Goal: Task Accomplishment & Management: Complete application form

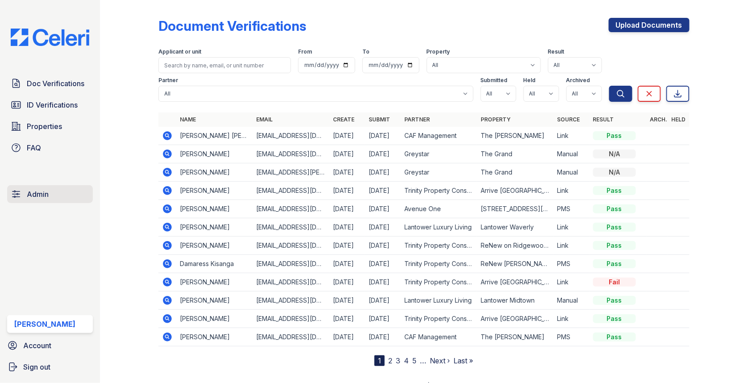
click at [65, 191] on link "Admin" at bounding box center [50, 194] width 86 height 18
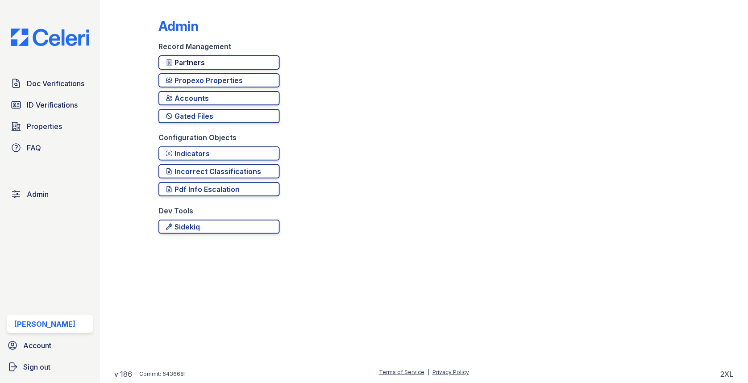
click at [207, 62] on div "Partners" at bounding box center [219, 62] width 107 height 11
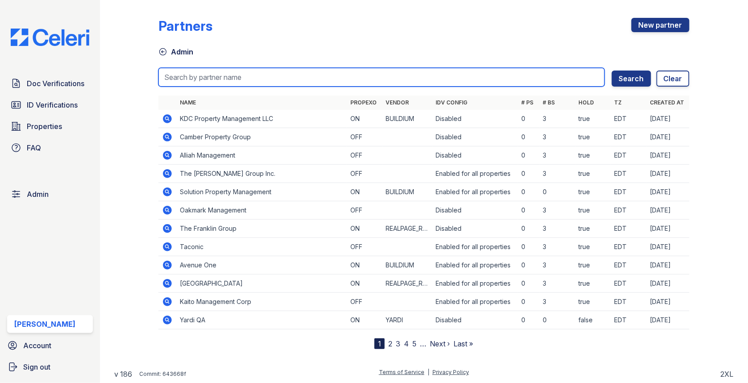
click at [207, 76] on input "search" at bounding box center [381, 77] width 446 height 19
type input "trin"
click at [612, 70] on button "Search" at bounding box center [631, 78] width 39 height 16
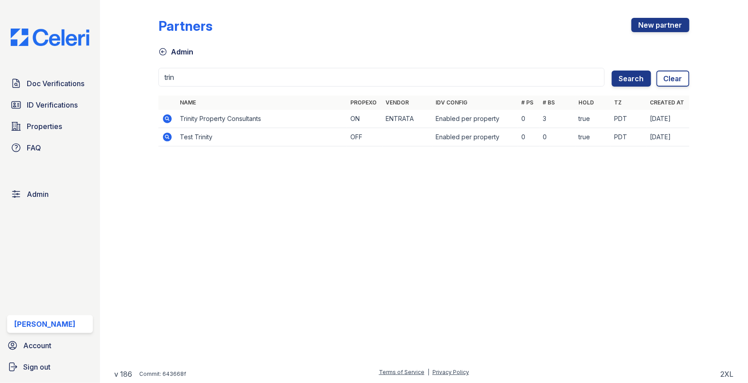
click at [171, 119] on icon at bounding box center [167, 118] width 9 height 9
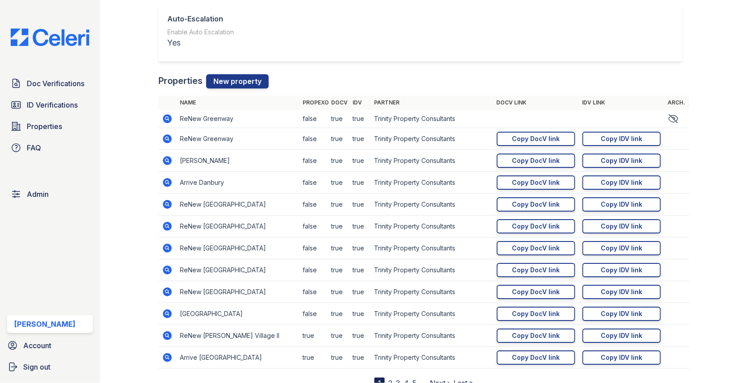
scroll to position [1049, 0]
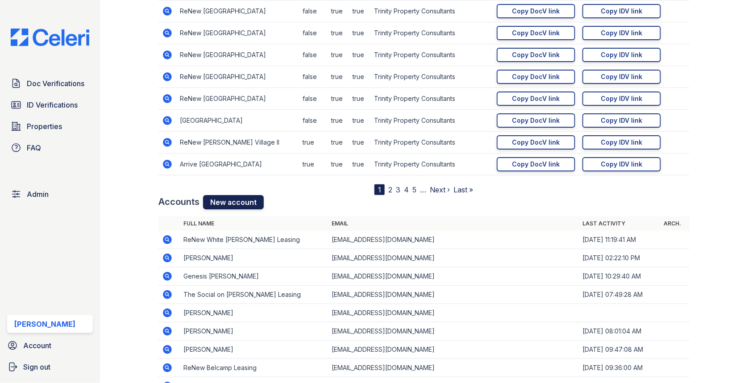
click at [237, 195] on link "New account" at bounding box center [233, 202] width 61 height 14
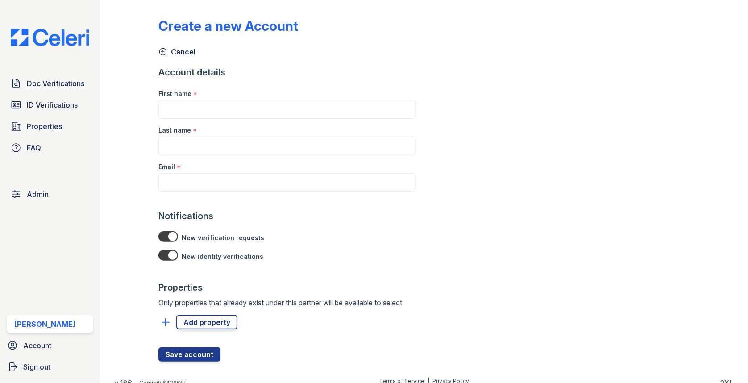
click at [220, 164] on div "Email *" at bounding box center [286, 164] width 257 height 18
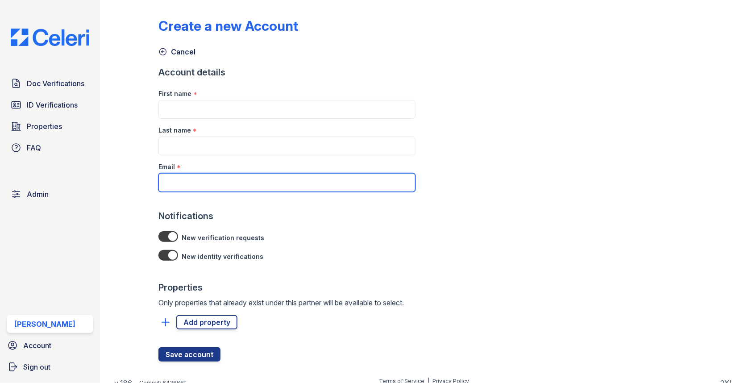
click at [219, 173] on input "Email" at bounding box center [286, 182] width 257 height 19
paste input "SGasanov@trinity-pm.com"
type input "SGasanov@trinity-pm.com"
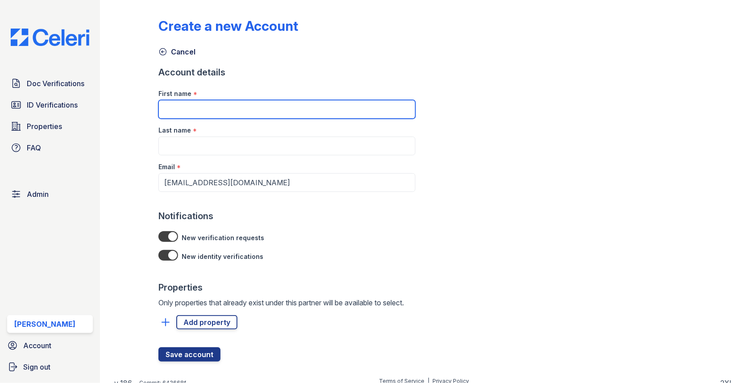
click at [244, 105] on input "First name" at bounding box center [286, 109] width 257 height 19
paste input "Shirlie Gasanov"
click at [200, 108] on input "Shirlie Gasanov" at bounding box center [286, 109] width 257 height 19
type input "Shirlie"
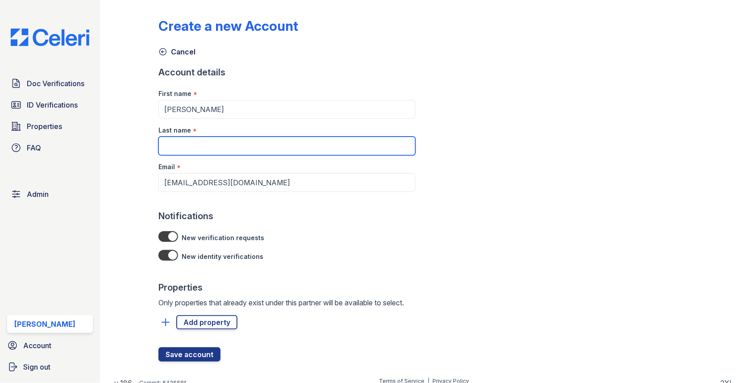
paste input "Gasanov"
type input "Gasanov"
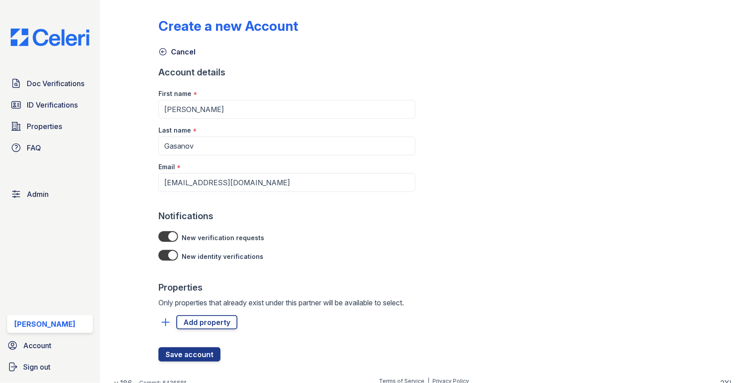
click at [200, 309] on div at bounding box center [286, 311] width 257 height 7
click at [200, 324] on link "Add property" at bounding box center [206, 322] width 61 height 14
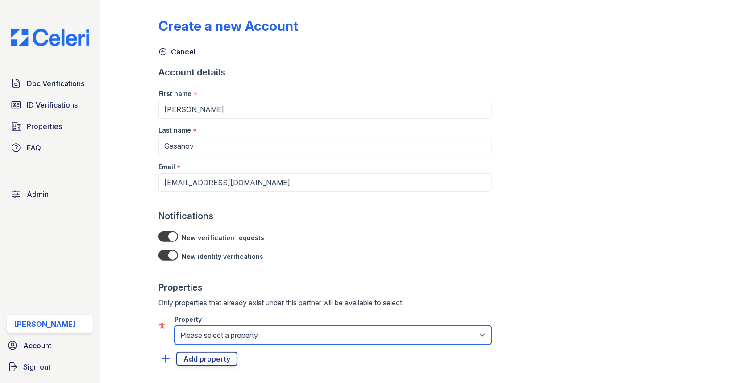
click at [200, 334] on select "Please select a property 888 at Grand Hope Park Alturas Andrews Alturas Cedar H…" at bounding box center [332, 335] width 317 height 19
select select "29"
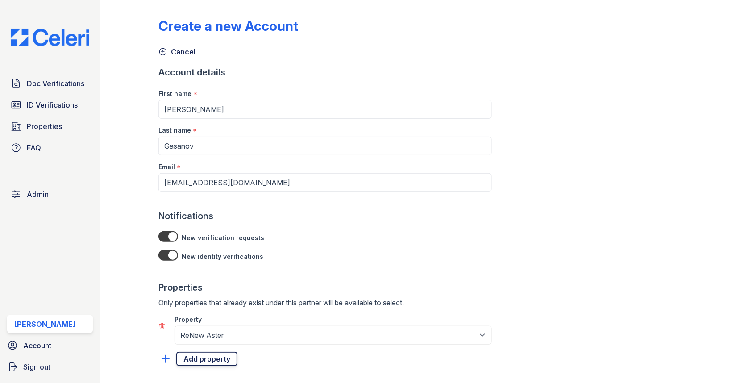
click at [209, 354] on link "Add property" at bounding box center [206, 359] width 61 height 14
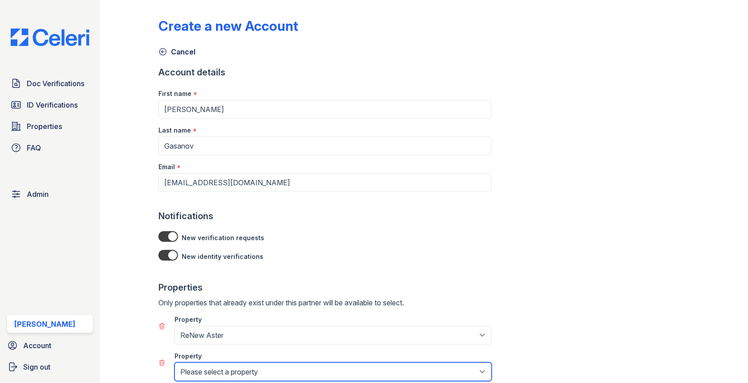
click at [209, 362] on select "Please select a property 888 at Grand Hope Park Alturas Andrews Alturas Cedar H…" at bounding box center [332, 371] width 317 height 19
select select "30"
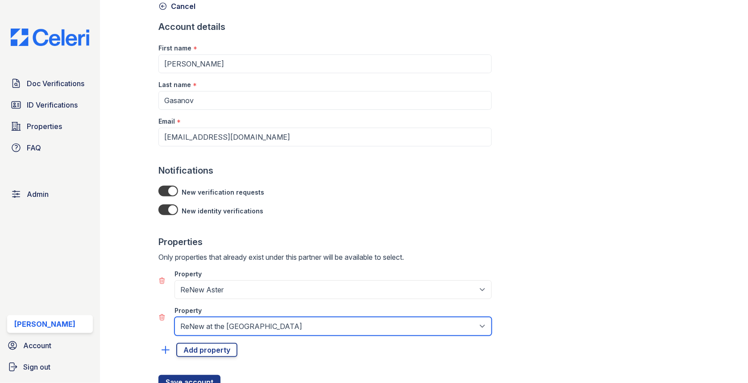
scroll to position [80, 0]
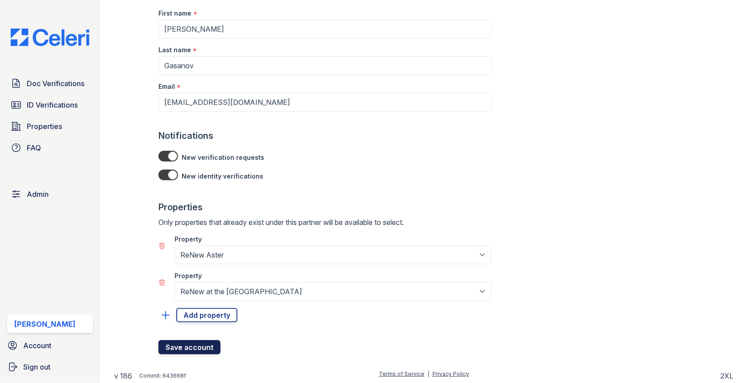
click at [201, 345] on button "Save account" at bounding box center [189, 347] width 62 height 14
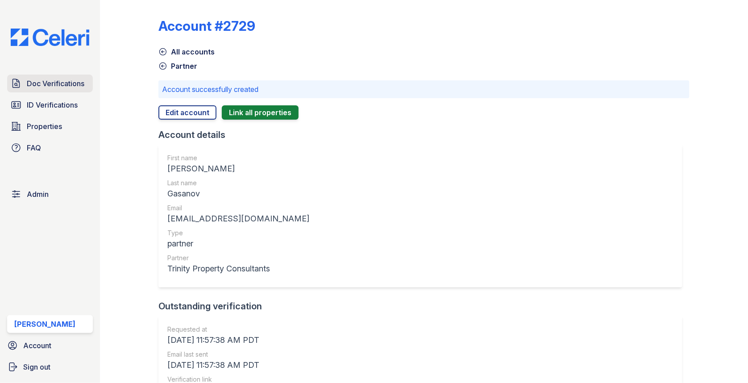
click at [70, 86] on span "Doc Verifications" at bounding box center [56, 83] width 58 height 11
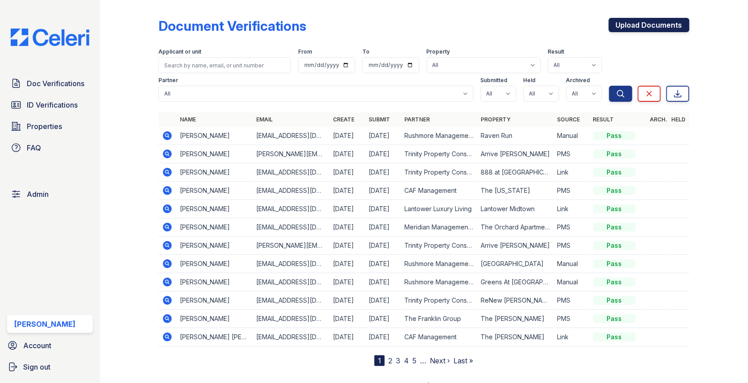
click at [668, 23] on link "Upload Documents" at bounding box center [649, 25] width 81 height 14
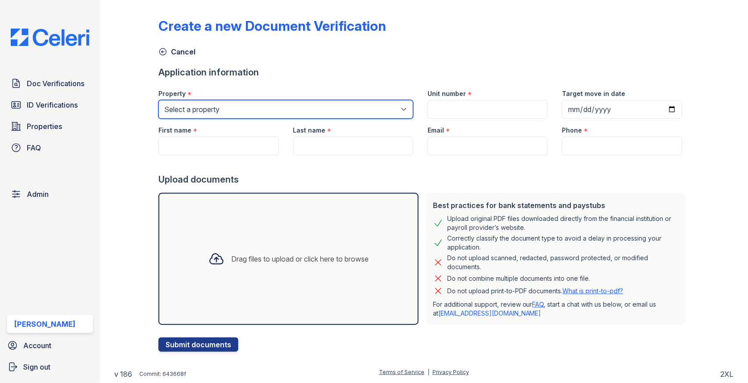
click at [277, 110] on select "Select a property 0000 Kinney Avenue 09 Cape Coral 10006 North Glowing Forge Co…" at bounding box center [285, 109] width 255 height 19
select select "55"
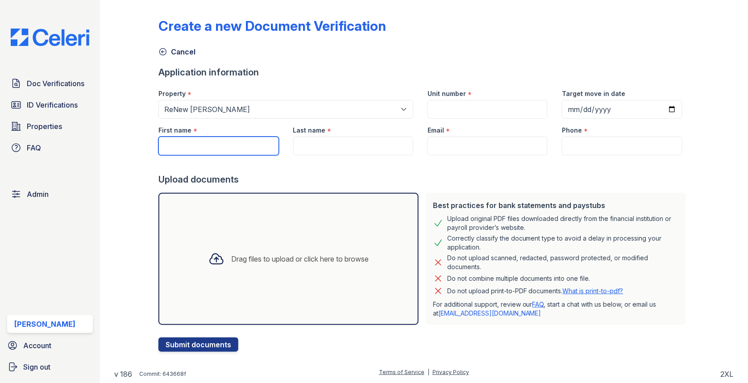
click at [192, 149] on input "First name" at bounding box center [218, 146] width 120 height 19
paste input "Eddie Abraham"
click at [203, 146] on input "Eddie Abraham" at bounding box center [218, 146] width 120 height 19
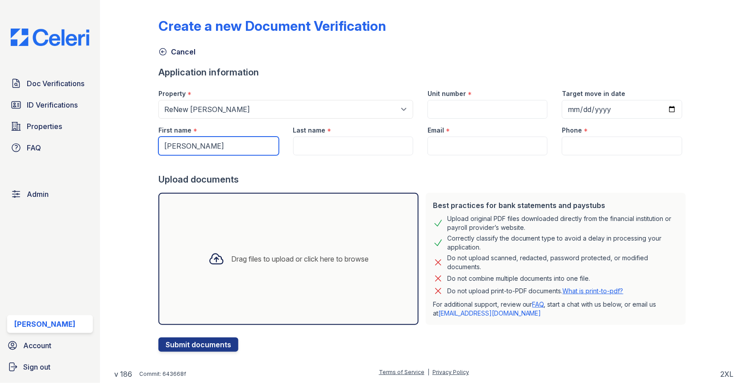
click at [203, 146] on input "Eddie Abraham" at bounding box center [218, 146] width 120 height 19
type input "Eddie"
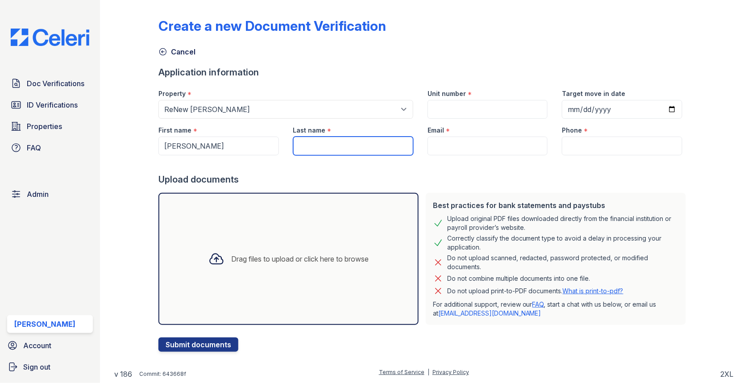
paste input "Abraham"
type input "Abraham"
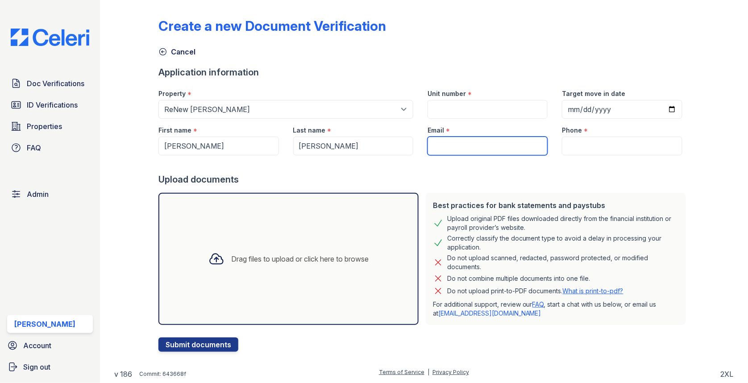
click at [460, 149] on input "Email" at bounding box center [487, 146] width 120 height 19
paste input "eddieabraham92@gmail.com"
type input "eddieabraham92@gmail.com"
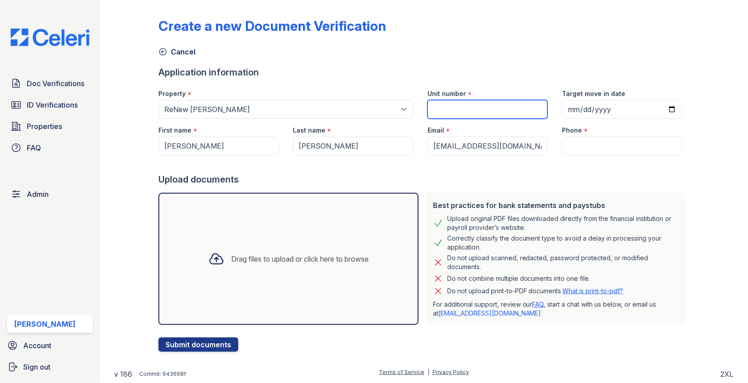
click at [460, 112] on input "Unit number" at bounding box center [487, 109] width 120 height 19
click at [514, 98] on div "Unit number *" at bounding box center [487, 91] width 120 height 18
click at [511, 100] on input "Unit number" at bounding box center [487, 109] width 120 height 19
paste input "211"
type input "211"
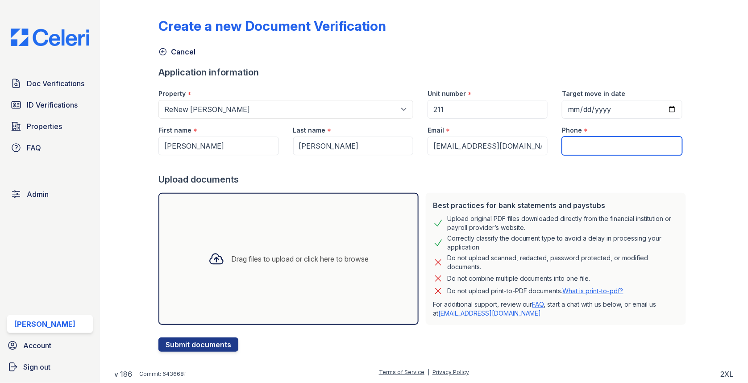
click at [608, 144] on input "Phone" at bounding box center [622, 146] width 120 height 19
type input "3054444444"
click at [300, 273] on div "Drag files to upload or click here to browse" at bounding box center [288, 259] width 175 height 30
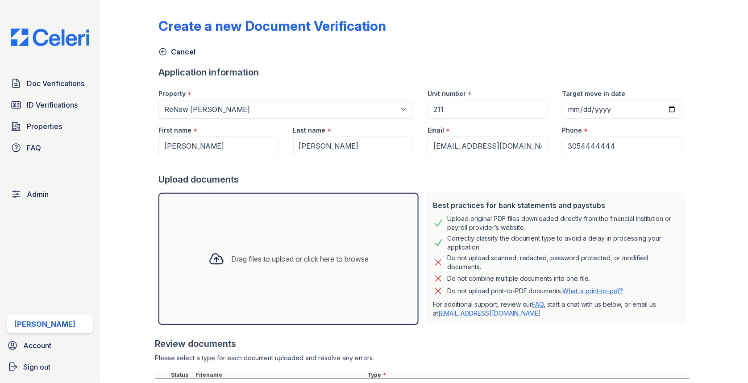
scroll to position [144, 0]
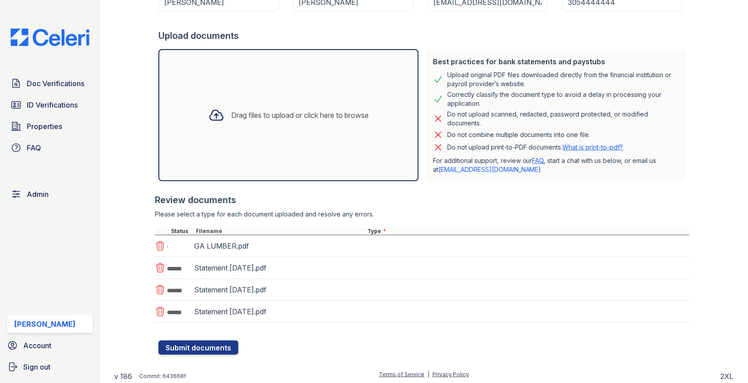
click at [399, 239] on div "GA LUMBER.pdf" at bounding box center [422, 246] width 535 height 22
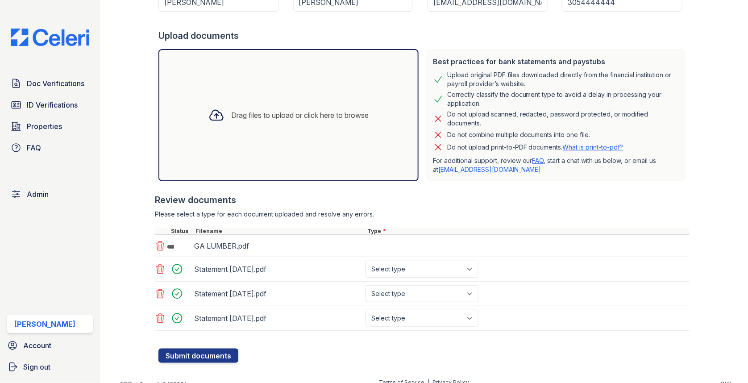
click at [394, 243] on div "GA LUMBER.pdf" at bounding box center [422, 246] width 535 height 22
click at [402, 244] on div "GA LUMBER.pdf" at bounding box center [422, 246] width 535 height 22
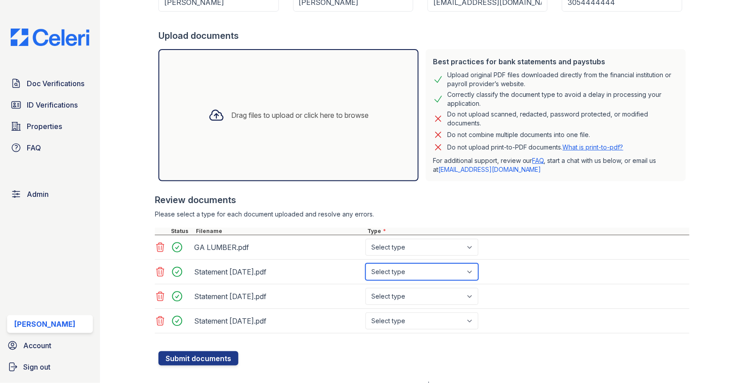
click at [397, 270] on select "Select type Paystub Bank Statement Offer Letter Tax Documents Benefit Award Let…" at bounding box center [421, 271] width 113 height 17
select select "bank_statement"
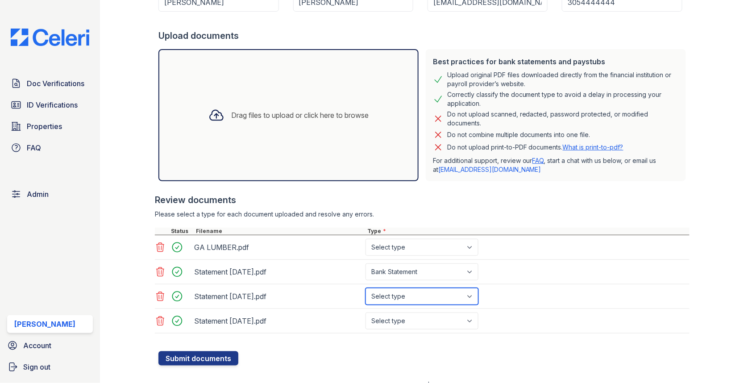
click at [401, 291] on select "Select type Paystub Bank Statement Offer Letter Tax Documents Benefit Award Let…" at bounding box center [421, 296] width 113 height 17
select select "bank_statement"
click at [398, 321] on select "Select type Paystub Bank Statement Offer Letter Tax Documents Benefit Award Let…" at bounding box center [421, 320] width 113 height 17
select select "bank_statement"
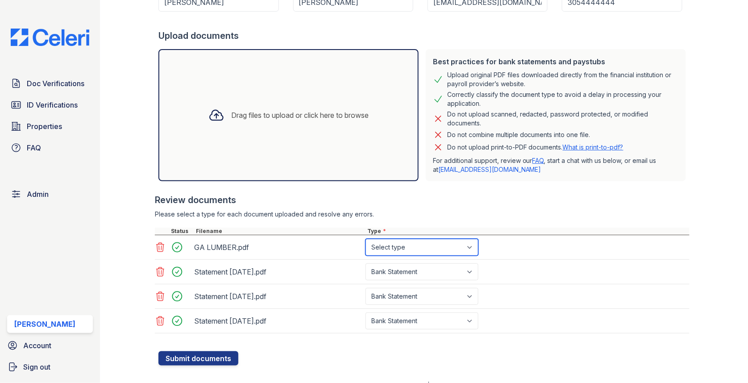
click at [396, 241] on select "Select type Paystub Bank Statement Offer Letter Tax Documents Benefit Award Let…" at bounding box center [421, 247] width 113 height 17
select select "other"
click at [196, 351] on button "Submit documents" at bounding box center [198, 358] width 80 height 14
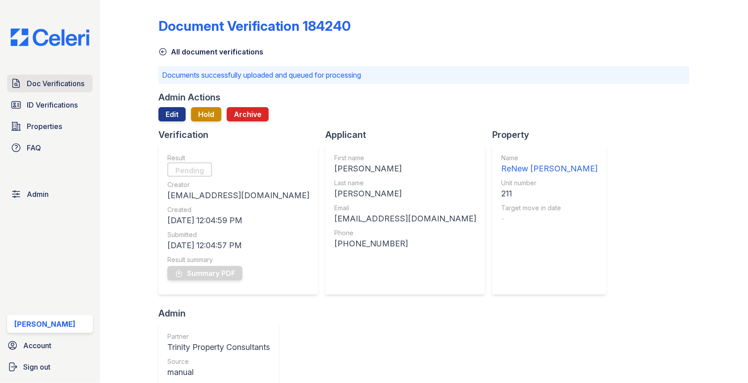
click at [52, 80] on span "Doc Verifications" at bounding box center [56, 83] width 58 height 11
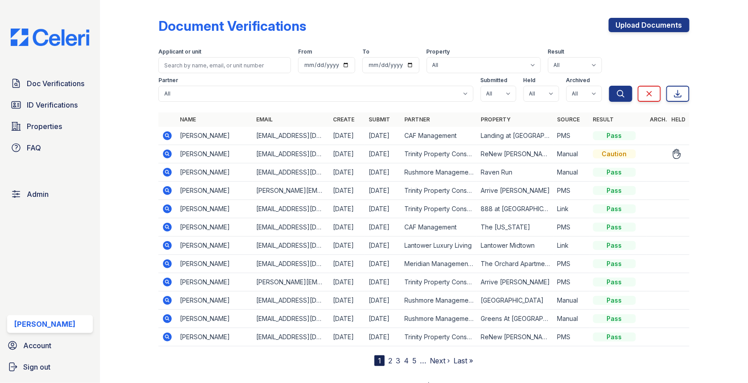
click at [170, 155] on icon at bounding box center [167, 153] width 9 height 9
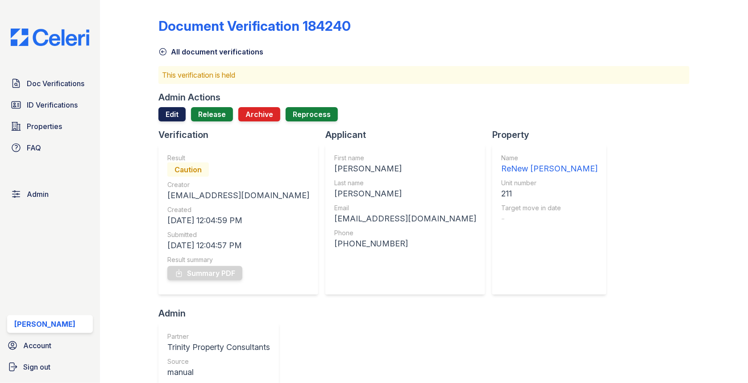
click at [174, 112] on link "Edit" at bounding box center [171, 114] width 27 height 14
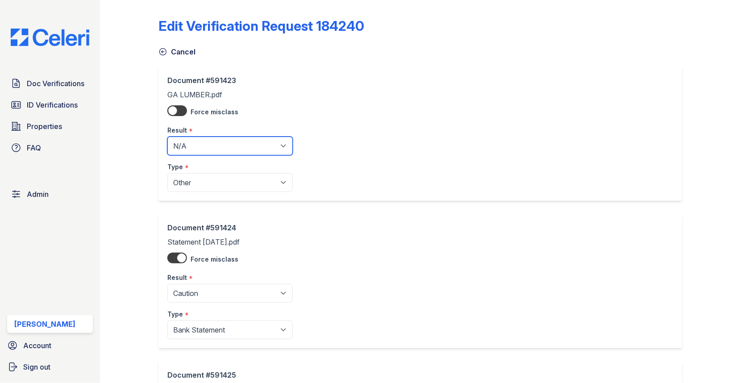
click at [202, 144] on select "Pending Sent Started Processing Pass Fail Caution Error N/A" at bounding box center [229, 146] width 125 height 19
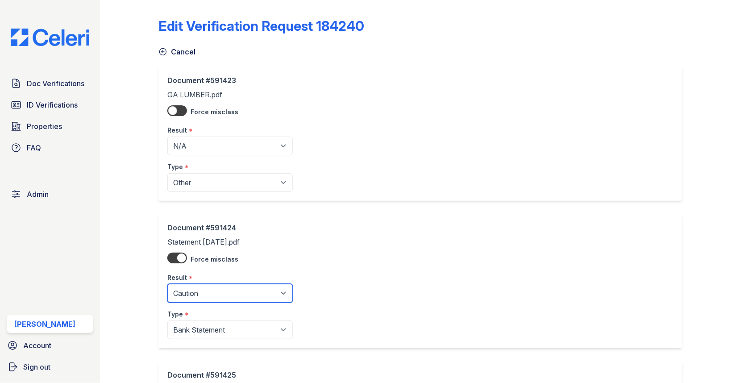
click at [201, 290] on select "Pending Sent Started Processing Pass Fail Caution Error N/A" at bounding box center [229, 293] width 125 height 19
select select "pass"
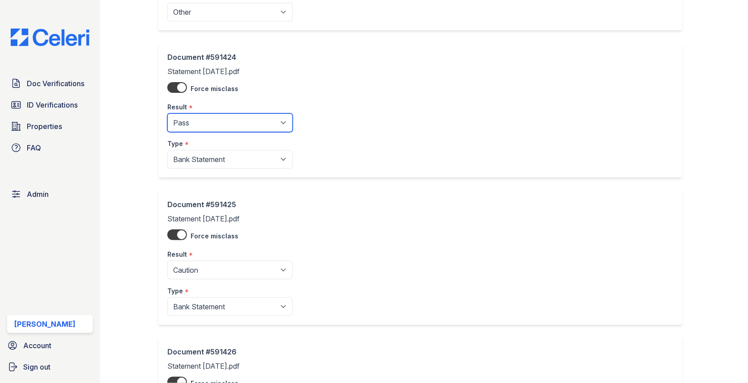
scroll to position [192, 0]
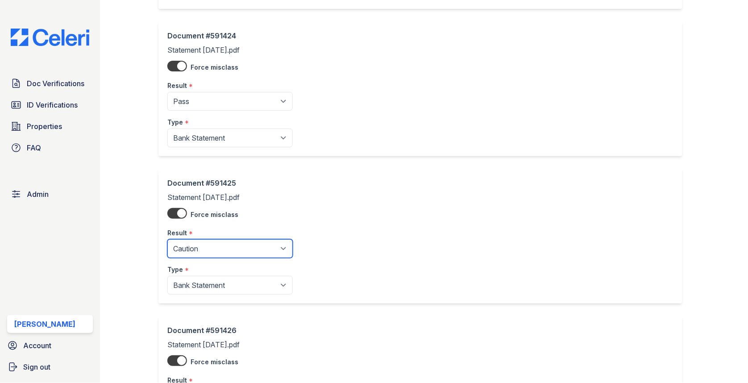
click at [221, 250] on select "Pending Sent Started Processing Pass Fail Caution Error N/A" at bounding box center [229, 248] width 125 height 19
click at [219, 245] on select "Pending Sent Started Processing Pass Fail Caution Error N/A" at bounding box center [229, 248] width 125 height 19
select select "pass"
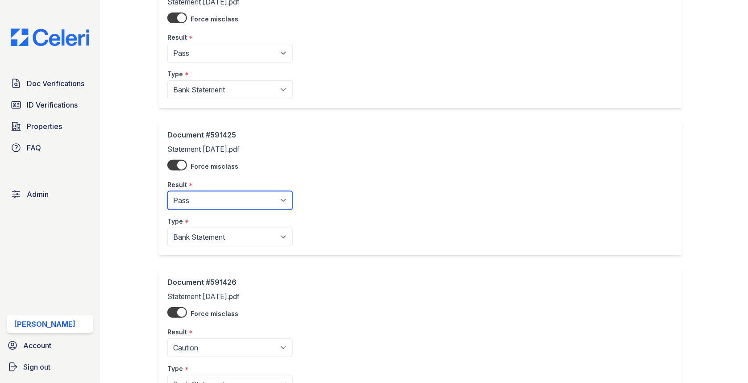
scroll to position [314, 0]
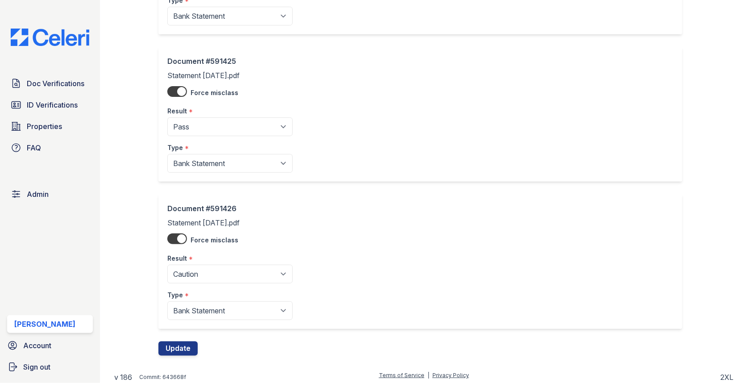
click at [220, 275] on select "Pending Sent Started Processing Pass Fail Caution Error N/A" at bounding box center [229, 274] width 125 height 19
select select "pass"
click at [177, 353] on div "Edit Verification Request 184240 Cancel Document #591423 GA LUMBER.pdf Force mi…" at bounding box center [423, 28] width 619 height 684
click at [177, 351] on button "Update" at bounding box center [177, 348] width 39 height 14
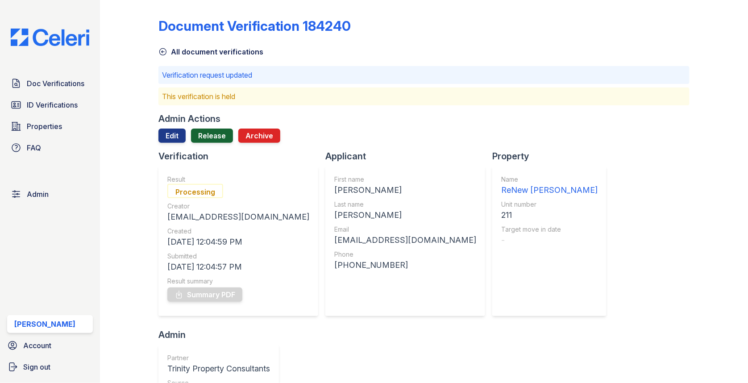
click at [204, 132] on link "Release" at bounding box center [212, 135] width 42 height 14
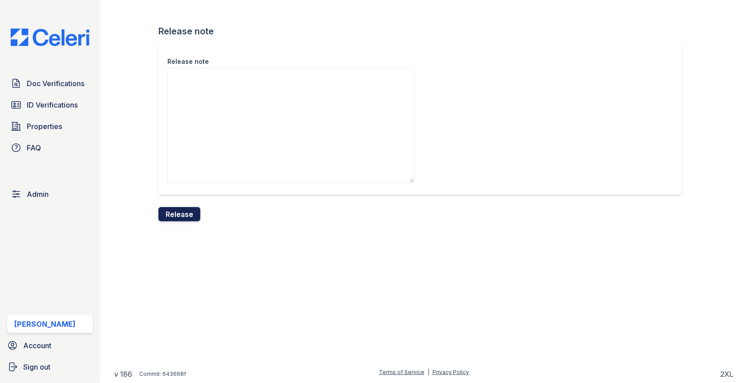
click at [195, 211] on button "Release" at bounding box center [179, 214] width 42 height 14
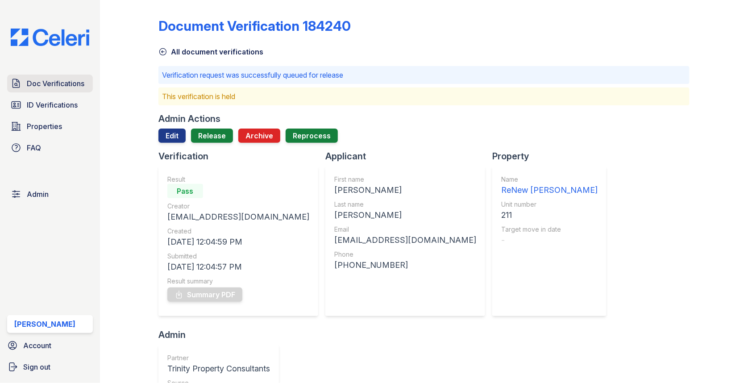
click at [92, 92] on div "Doc Verifications ID Verifications Properties FAQ" at bounding box center [50, 116] width 93 height 82
click at [85, 83] on link "Doc Verifications" at bounding box center [50, 84] width 86 height 18
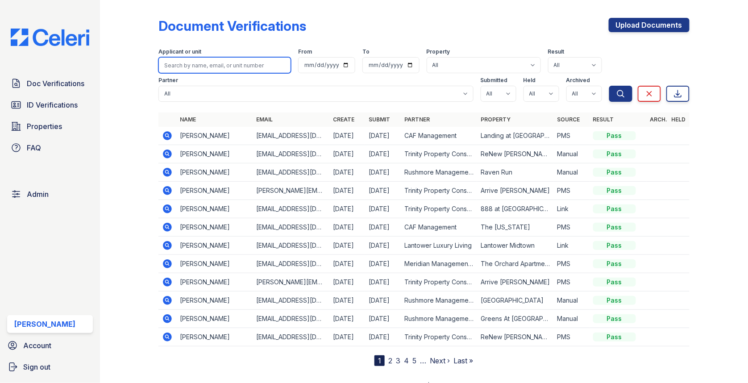
click at [241, 67] on input "search" at bounding box center [224, 65] width 133 height 16
type input "schaefer"
click at [609, 86] on button "Search" at bounding box center [620, 94] width 23 height 16
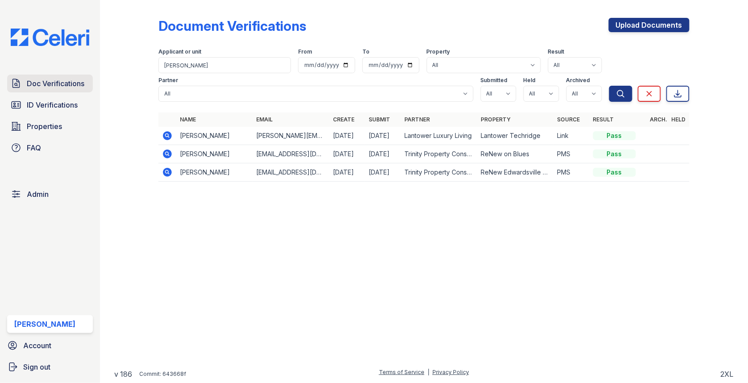
click at [58, 75] on link "Doc Verifications" at bounding box center [50, 84] width 86 height 18
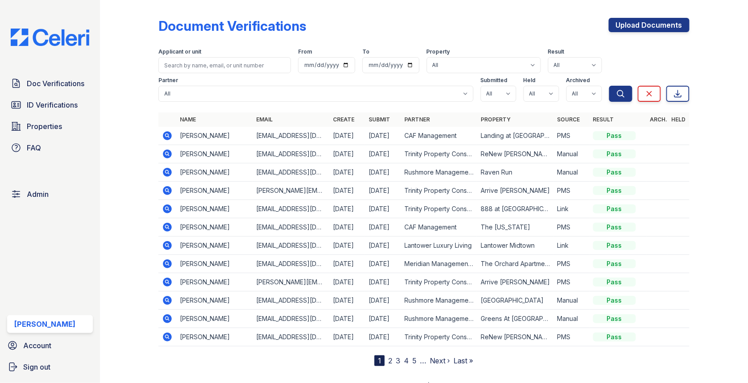
click at [58, 75] on link "Doc Verifications" at bounding box center [50, 84] width 86 height 18
click at [70, 79] on span "Doc Verifications" at bounding box center [56, 83] width 58 height 11
click at [77, 83] on span "Doc Verifications" at bounding box center [56, 83] width 58 height 11
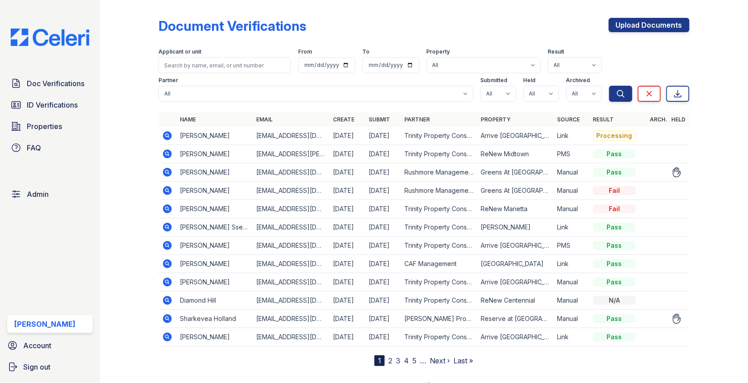
click at [170, 321] on icon at bounding box center [167, 318] width 11 height 11
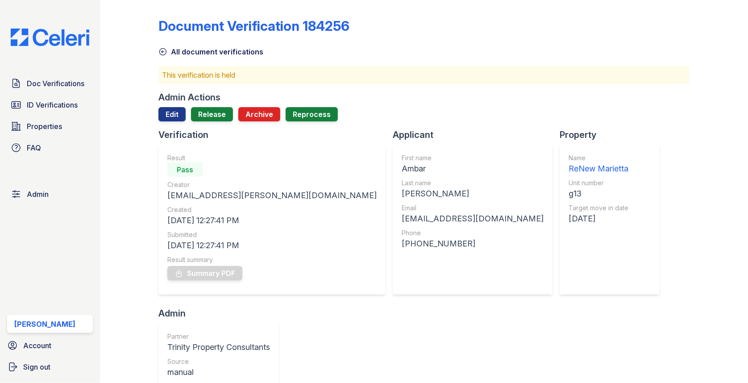
scroll to position [361, 0]
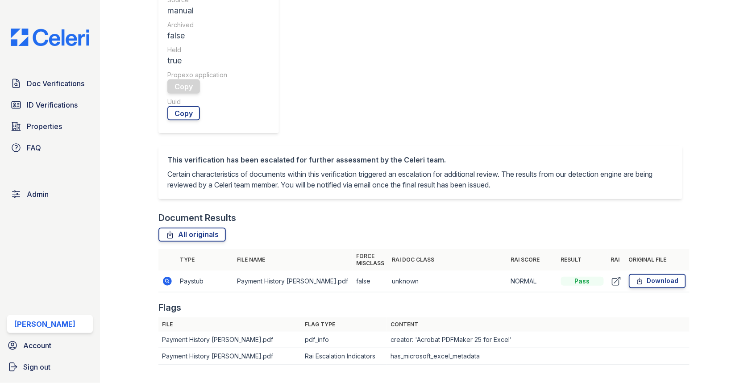
click at [164, 277] on icon at bounding box center [167, 281] width 9 height 9
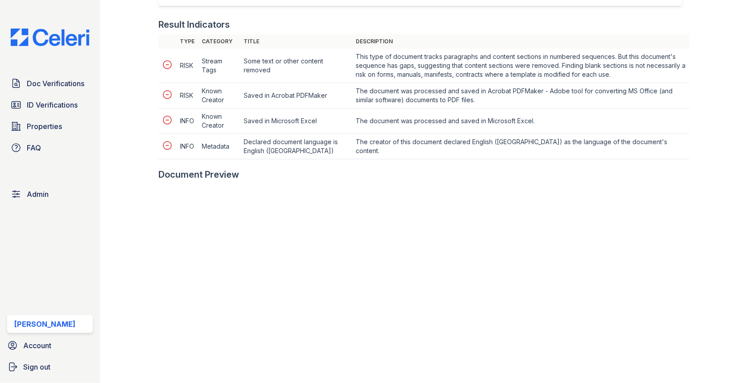
scroll to position [344, 0]
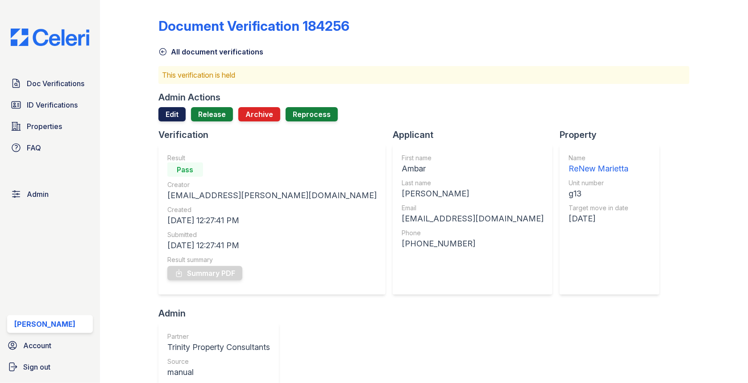
click at [172, 109] on link "Edit" at bounding box center [171, 114] width 27 height 14
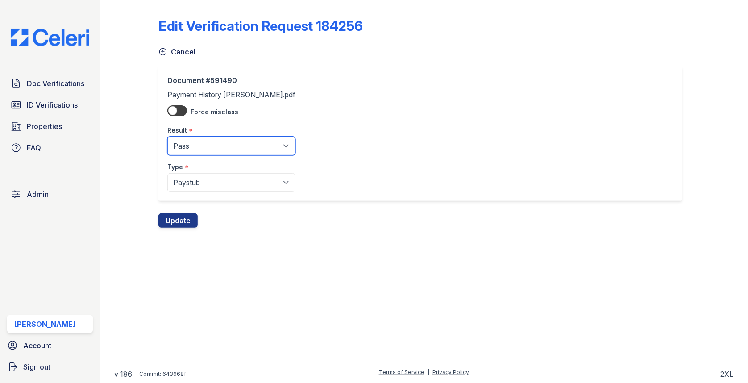
click at [186, 141] on select "Pending Sent Started Processing Pass Fail Caution Error N/A" at bounding box center [231, 146] width 128 height 19
select select "fail"
click at [177, 217] on button "Update" at bounding box center [177, 220] width 39 height 14
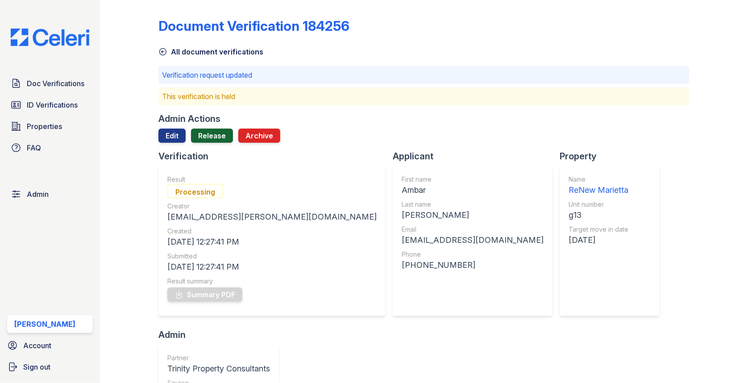
click at [213, 134] on link "Release" at bounding box center [212, 135] width 42 height 14
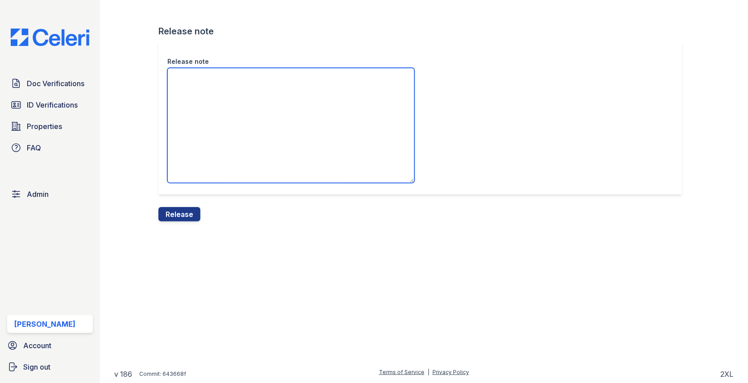
click at [209, 142] on textarea "Release note" at bounding box center [290, 125] width 247 height 115
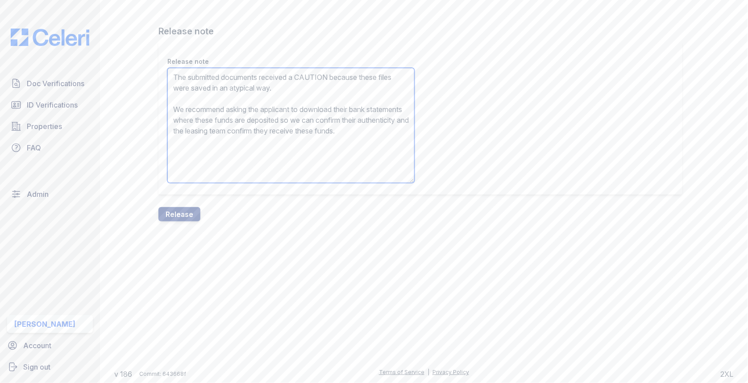
click at [318, 74] on textarea "The submitted documents received a CAUTION because these files were saved in an…" at bounding box center [290, 125] width 247 height 115
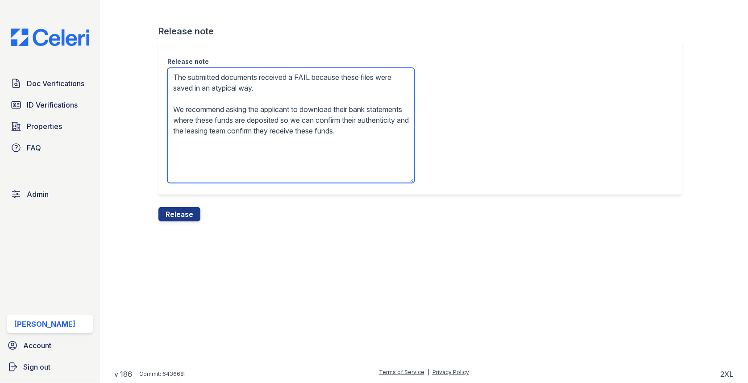
drag, startPoint x: 238, startPoint y: 88, endPoint x: 312, endPoint y: 88, distance: 74.1
click at [312, 88] on textarea "The submitted documents received a FAIL because these files were saved in an at…" at bounding box center [290, 125] width 247 height 115
type textarea "The submitted documents received a FAIL because these files were saved in Micro…"
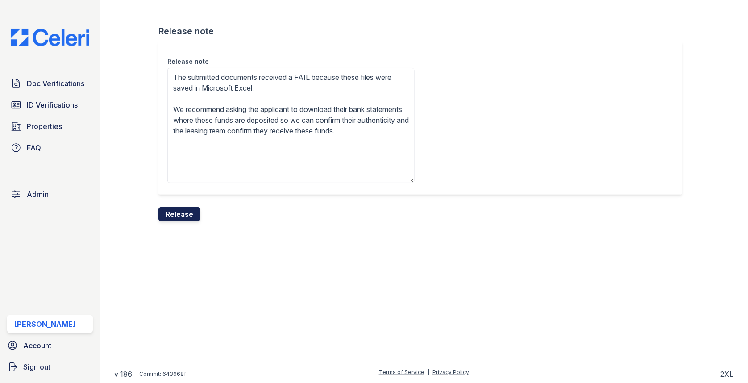
click at [176, 220] on button "Release" at bounding box center [179, 214] width 42 height 14
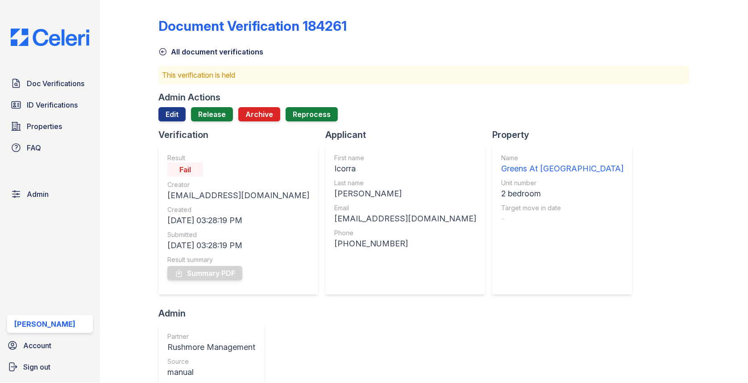
click at [182, 100] on div "Admin Actions" at bounding box center [189, 97] width 62 height 12
click at [177, 106] on div "Admin Actions Edit Release Archive Reprocess" at bounding box center [423, 109] width 531 height 37
click at [173, 113] on link "Edit" at bounding box center [171, 114] width 27 height 14
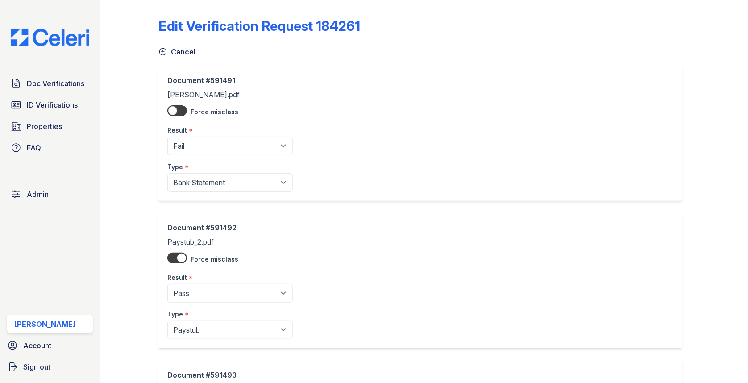
scroll to position [167, 0]
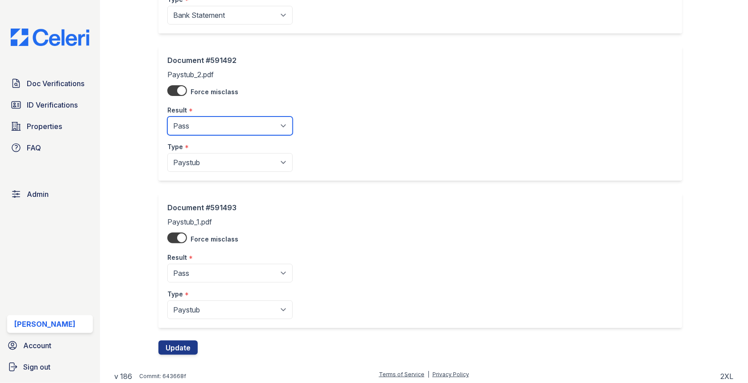
click at [215, 120] on select "Pending Sent Started Processing Pass Fail Caution Error N/A" at bounding box center [229, 125] width 125 height 19
select select "fail"
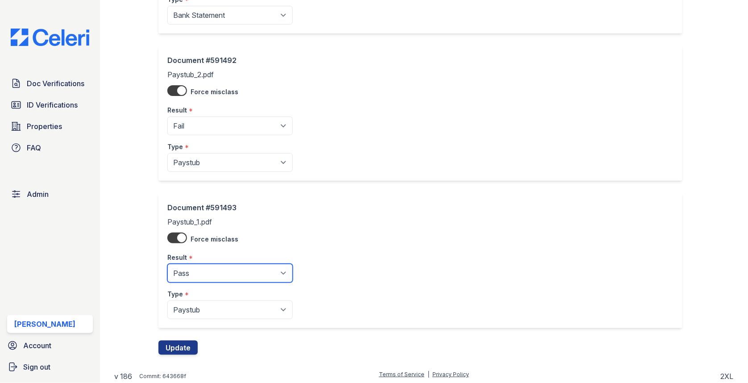
click at [191, 277] on select "Pending Sent Started Processing Pass Fail Caution Error N/A" at bounding box center [229, 273] width 125 height 19
select select "fail"
click at [171, 343] on button "Update" at bounding box center [177, 347] width 39 height 14
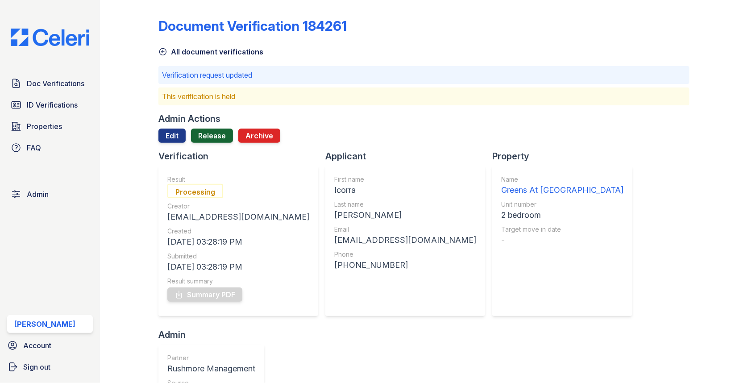
click at [216, 133] on link "Release" at bounding box center [212, 135] width 42 height 14
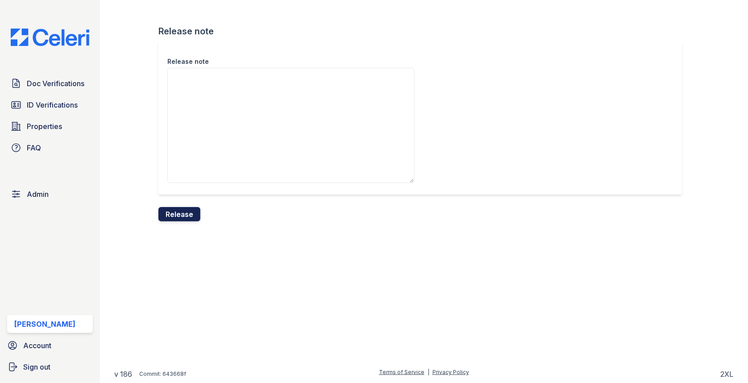
click at [176, 218] on button "Release" at bounding box center [179, 214] width 42 height 14
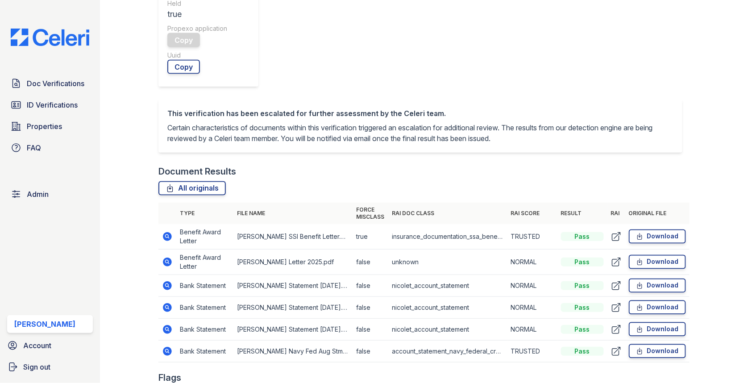
scroll to position [395, 0]
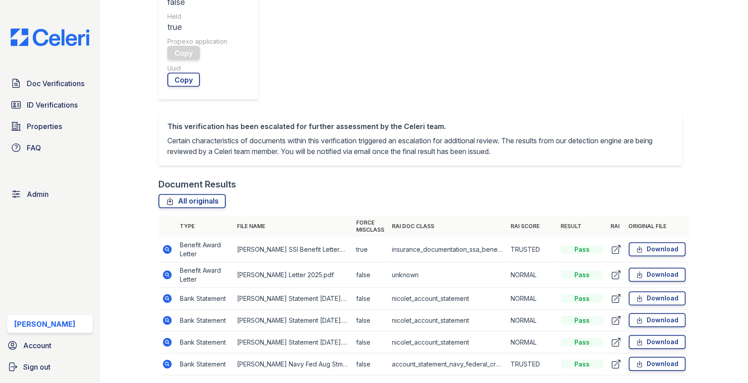
click at [165, 270] on icon at bounding box center [167, 274] width 9 height 9
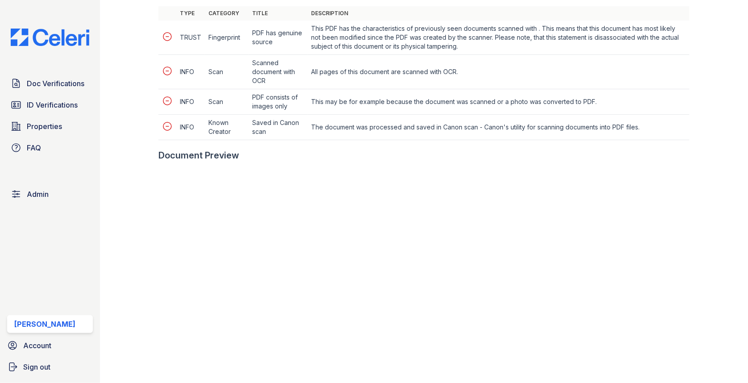
scroll to position [386, 0]
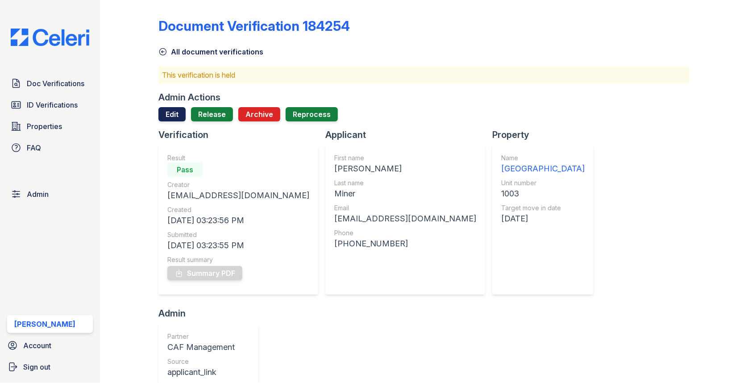
click at [174, 120] on link "Edit" at bounding box center [171, 114] width 27 height 14
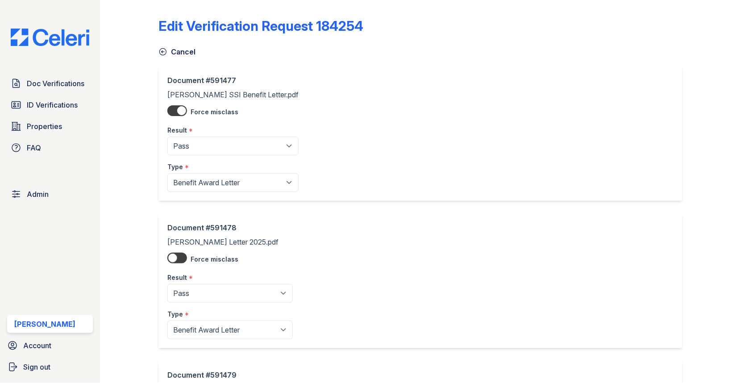
scroll to position [25, 0]
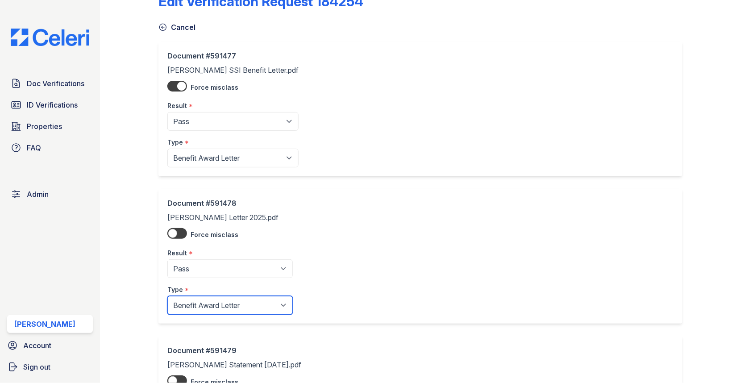
click at [191, 303] on select "Paystub Bank Statement Offer Letter Tax Documents Benefit Award Letter Investme…" at bounding box center [229, 305] width 125 height 19
select select "other"
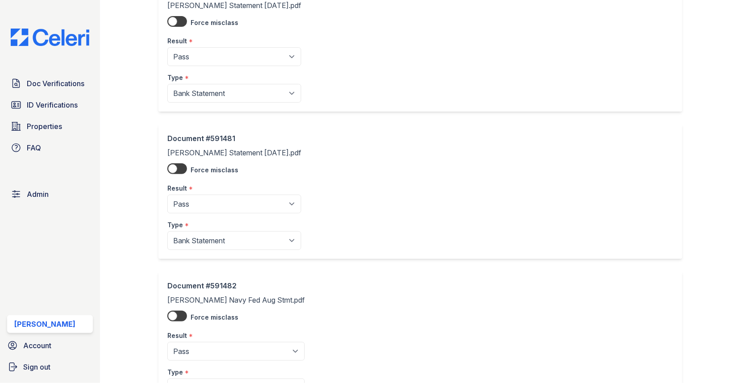
scroll to position [607, 0]
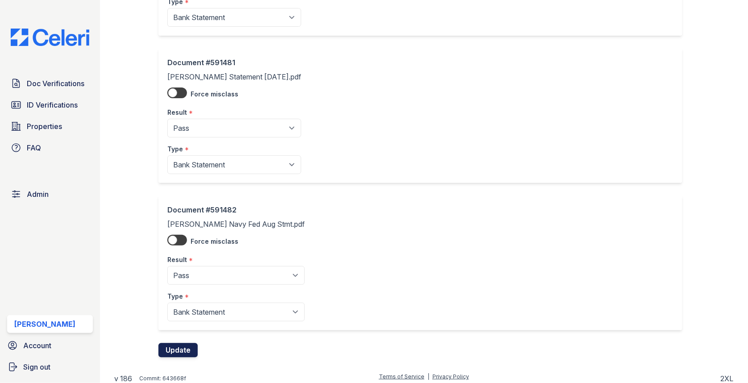
click at [174, 348] on button "Update" at bounding box center [177, 350] width 39 height 14
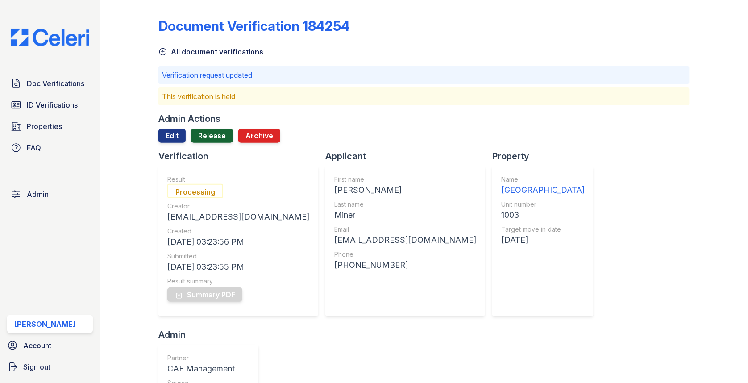
click at [208, 140] on link "Release" at bounding box center [212, 135] width 42 height 14
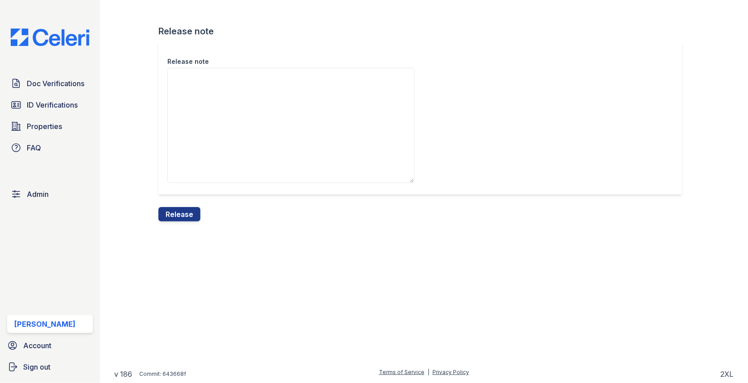
click at [186, 223] on div "Release note Release note Release" at bounding box center [423, 118] width 619 height 236
click at [186, 218] on button "Release" at bounding box center [179, 214] width 42 height 14
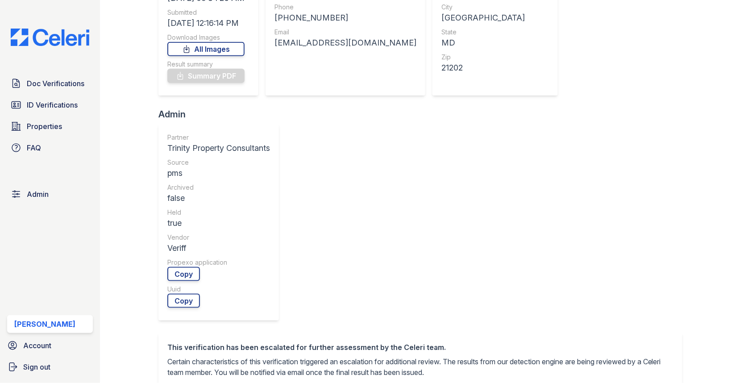
scroll to position [303, 0]
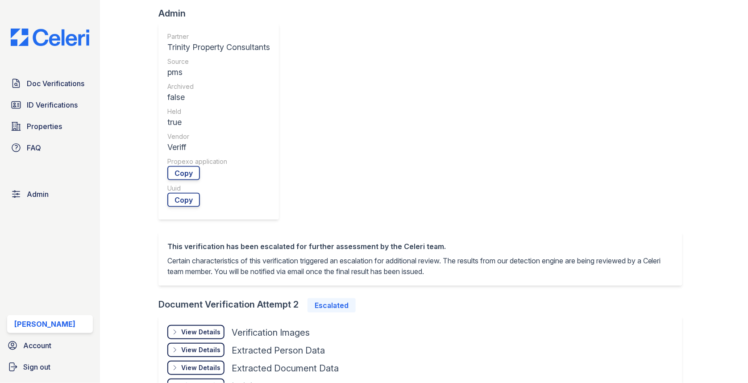
click at [203, 316] on div "View Details Details Hide Details Details Verification Images Face Open Documen…" at bounding box center [420, 360] width 524 height 89
click at [203, 325] on div "View Details Details" at bounding box center [195, 332] width 57 height 14
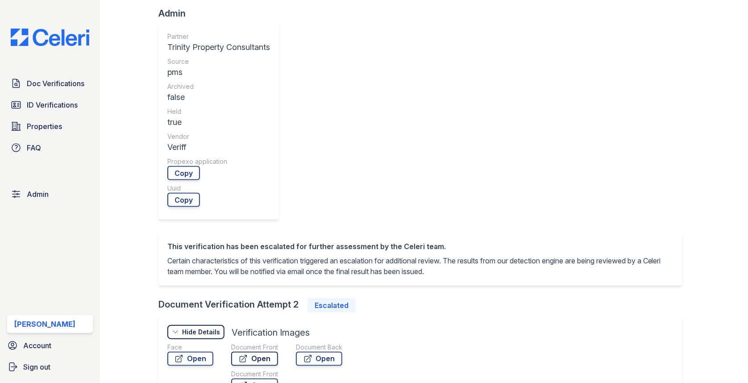
click at [252, 352] on link "Open" at bounding box center [254, 359] width 47 height 14
click at [320, 352] on link "Open" at bounding box center [319, 359] width 46 height 14
click at [178, 343] on div "Face" at bounding box center [190, 347] width 46 height 9
click at [178, 356] on icon at bounding box center [179, 359] width 7 height 7
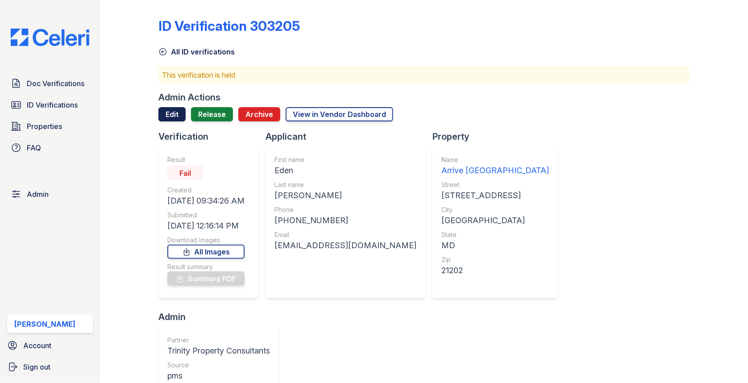
click at [179, 111] on link "Edit" at bounding box center [171, 114] width 27 height 14
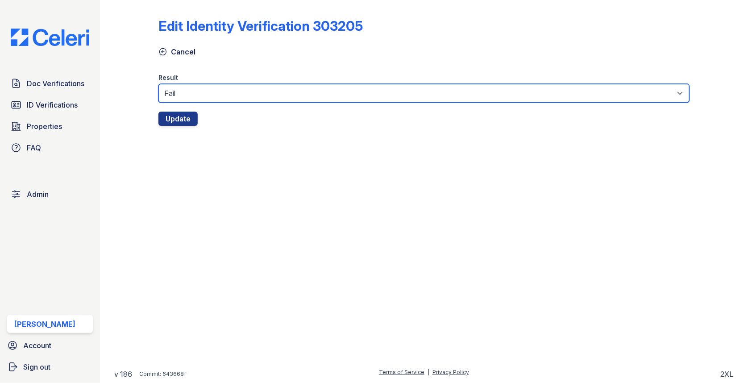
click at [189, 97] on select "Fail Pass" at bounding box center [423, 93] width 531 height 19
select select "pass"
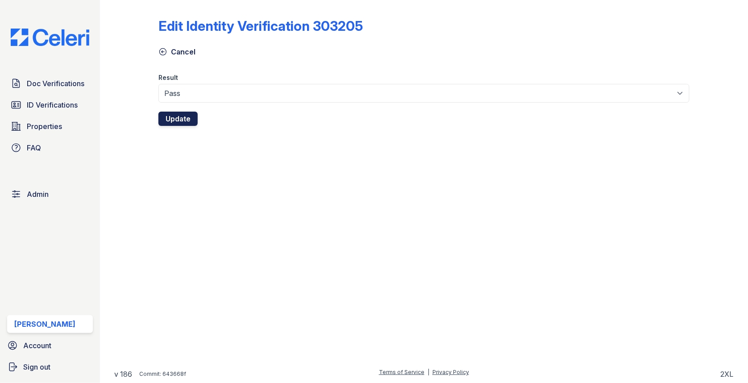
click at [184, 113] on button "Update" at bounding box center [177, 119] width 39 height 14
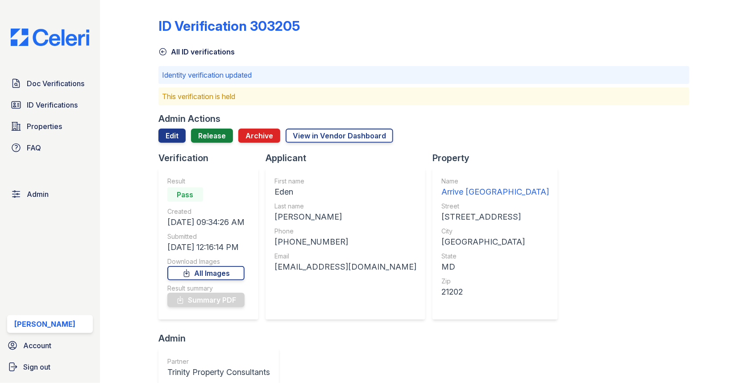
click at [207, 153] on div "Verification" at bounding box center [211, 158] width 107 height 12
click at [212, 129] on link "Release" at bounding box center [212, 135] width 42 height 14
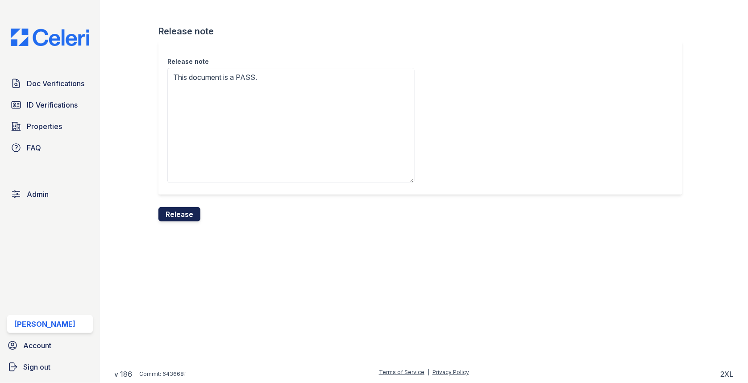
type textarea "This document is a PASS."
click at [174, 211] on button "Release" at bounding box center [179, 214] width 42 height 14
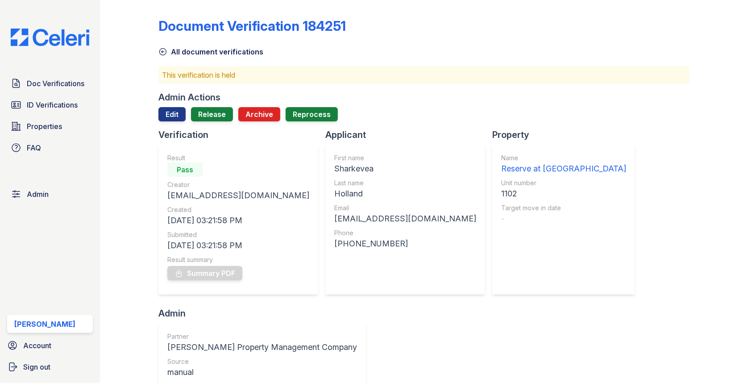
click at [220, 123] on div at bounding box center [423, 124] width 531 height 7
click at [220, 116] on link "Release" at bounding box center [212, 114] width 42 height 14
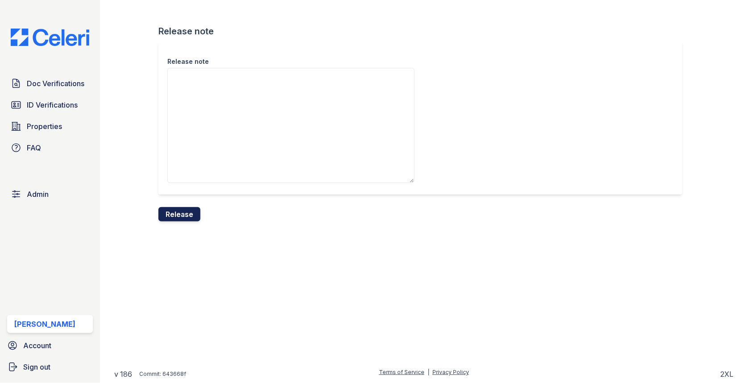
click at [182, 212] on button "Release" at bounding box center [179, 214] width 42 height 14
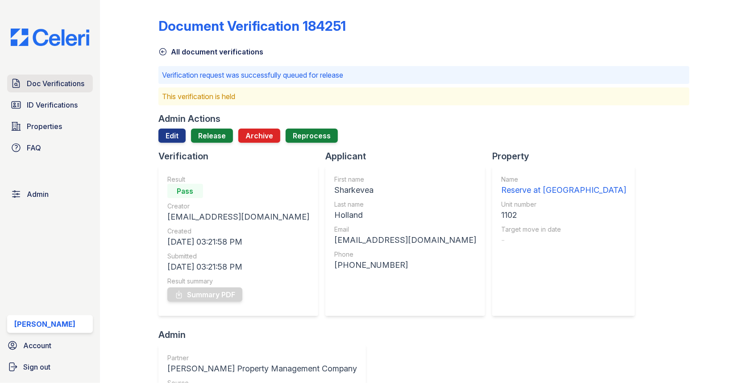
click at [55, 87] on span "Doc Verifications" at bounding box center [56, 83] width 58 height 11
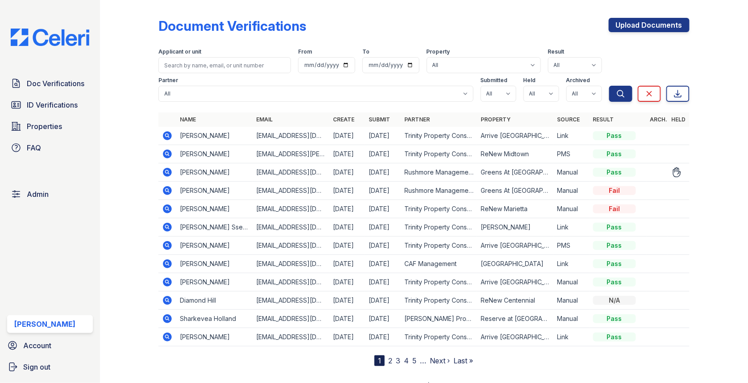
click at [168, 172] on icon at bounding box center [167, 172] width 11 height 11
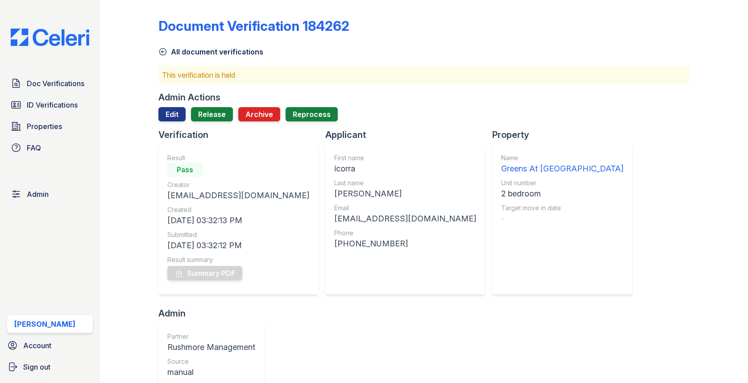
click at [171, 106] on div "Admin Actions Edit Release Archive Reprocess" at bounding box center [423, 109] width 531 height 37
click at [171, 107] on div "Edit Release Archive Reprocess" at bounding box center [247, 114] width 179 height 14
click at [171, 111] on link "Edit" at bounding box center [171, 114] width 27 height 14
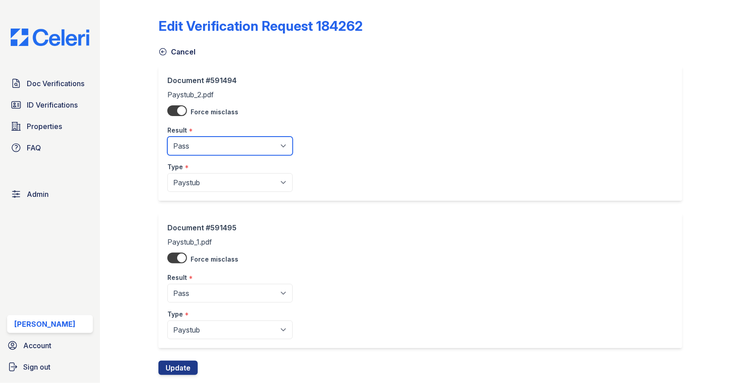
click at [189, 142] on select "Pending Sent Started Processing Pass Fail Caution Error N/A" at bounding box center [229, 146] width 125 height 19
select select "fail"
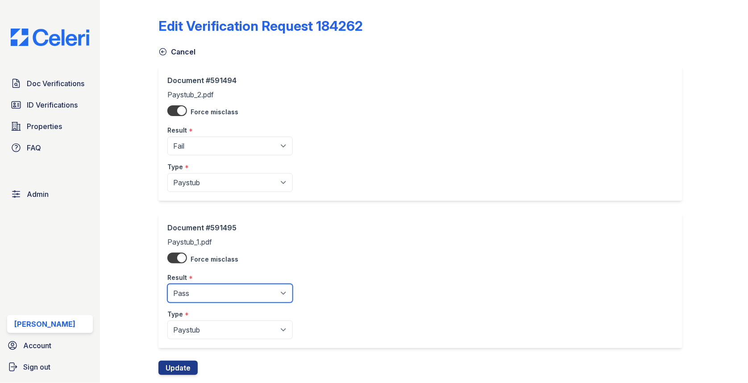
click at [191, 293] on select "Pending Sent Started Processing Pass Fail Caution Error N/A" at bounding box center [229, 293] width 125 height 19
select select "fail"
drag, startPoint x: 186, startPoint y: 365, endPoint x: 189, endPoint y: 361, distance: 5.1
click at [186, 365] on button "Update" at bounding box center [177, 368] width 39 height 14
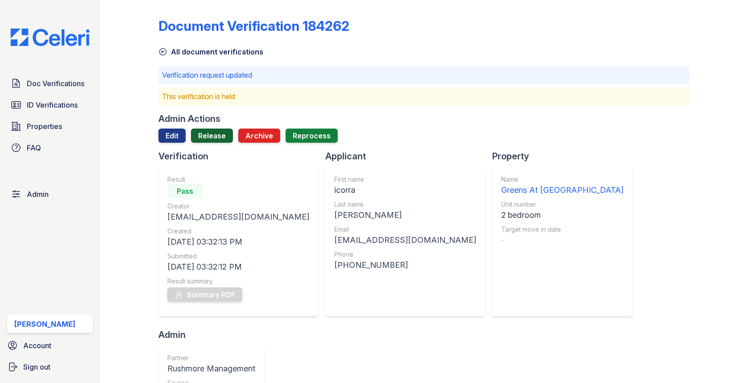
click at [221, 132] on link "Release" at bounding box center [212, 135] width 42 height 14
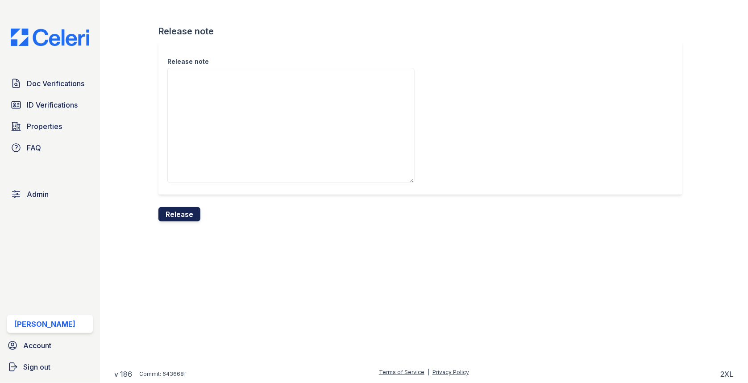
click at [189, 218] on button "Release" at bounding box center [179, 214] width 42 height 14
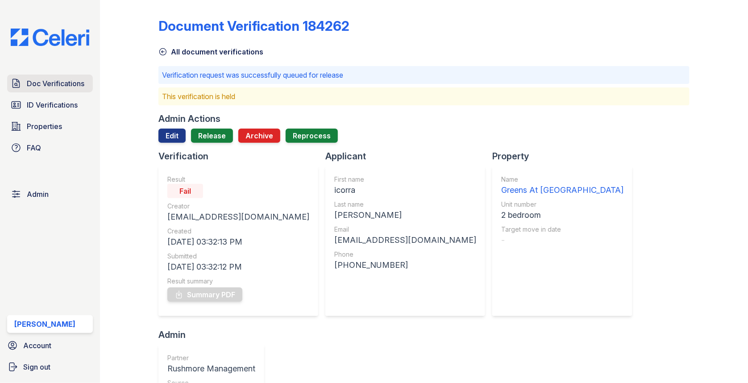
click at [51, 84] on span "Doc Verifications" at bounding box center [56, 83] width 58 height 11
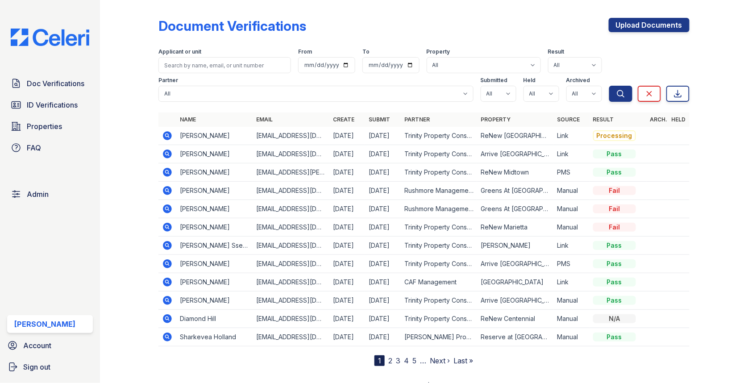
click at [71, 94] on div "Doc Verifications ID Verifications Properties FAQ" at bounding box center [50, 116] width 93 height 82
click at [71, 83] on span "Doc Verifications" at bounding box center [56, 83] width 58 height 11
click at [165, 135] on icon at bounding box center [167, 135] width 11 height 11
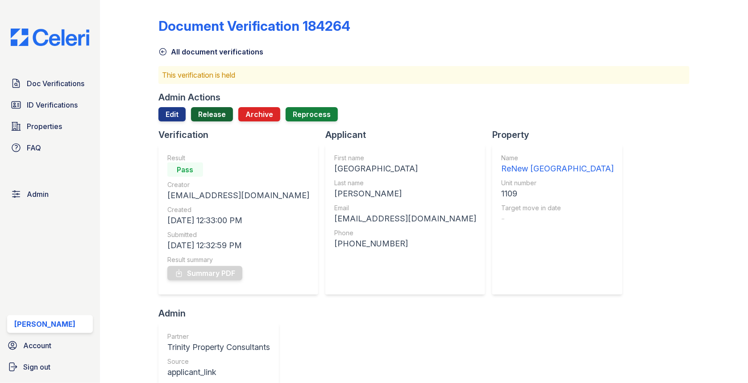
click at [225, 115] on link "Release" at bounding box center [212, 114] width 42 height 14
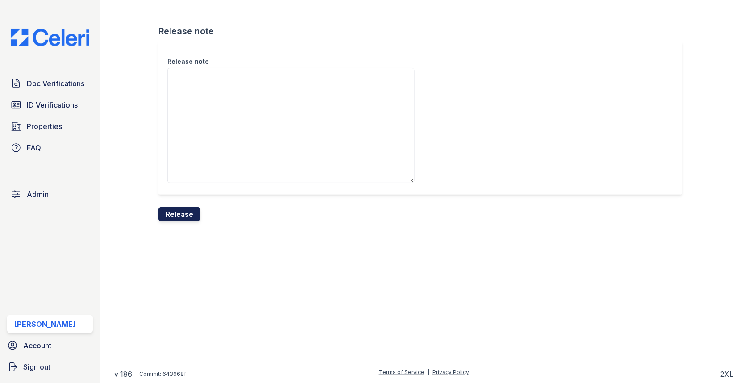
click at [168, 213] on button "Release" at bounding box center [179, 214] width 42 height 14
